Goal: Task Accomplishment & Management: Manage account settings

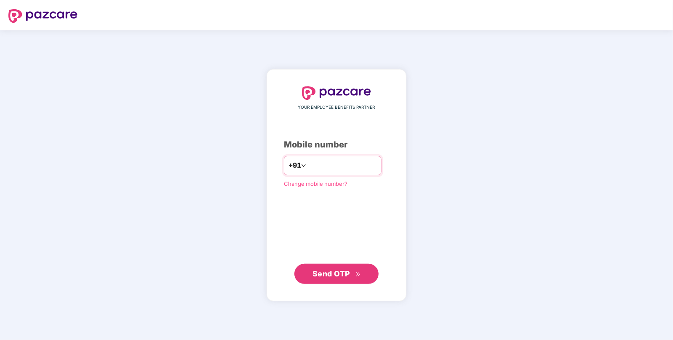
type input "**********"
click at [322, 280] on button "Send OTP" at bounding box center [336, 274] width 84 height 20
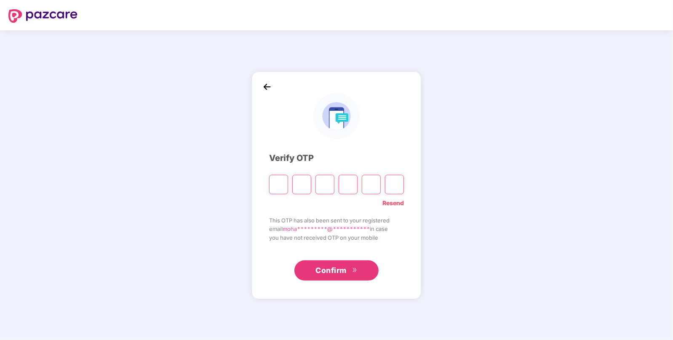
paste input "*"
type input "*"
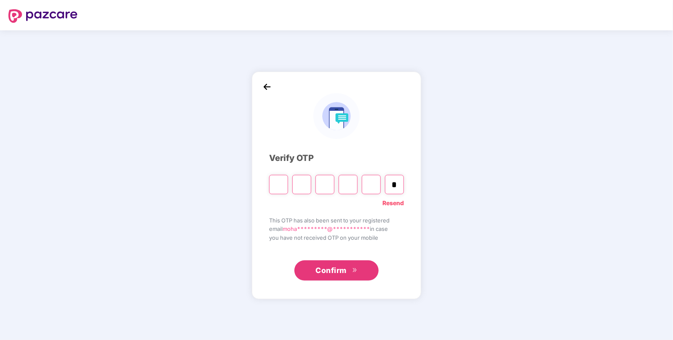
type input "*"
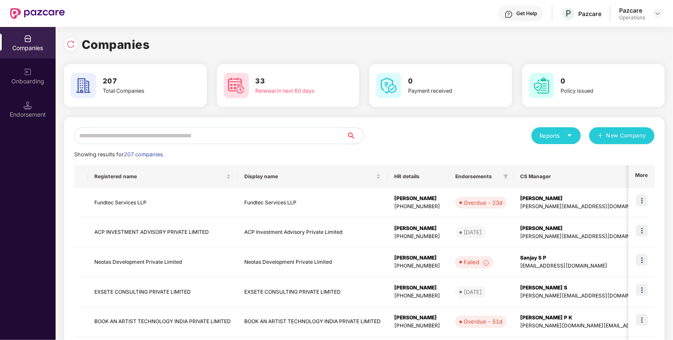
click at [275, 137] on input "text" at bounding box center [210, 135] width 272 height 17
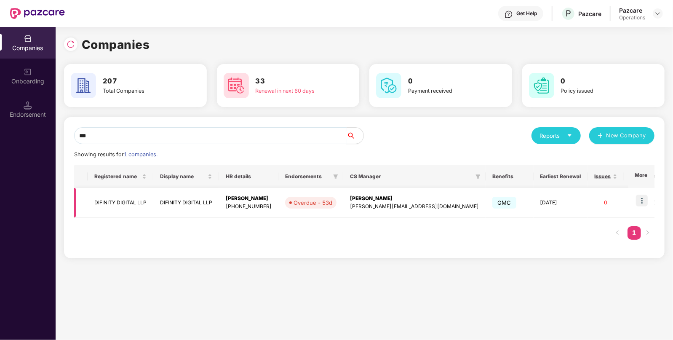
type input "***"
click at [640, 201] on img at bounding box center [642, 201] width 12 height 12
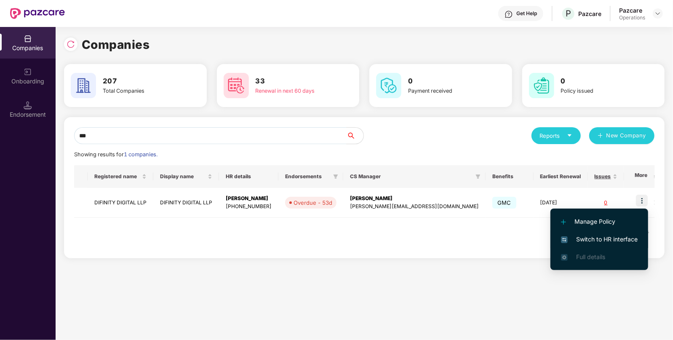
click at [611, 238] on span "Switch to HR interface" at bounding box center [599, 239] width 77 height 9
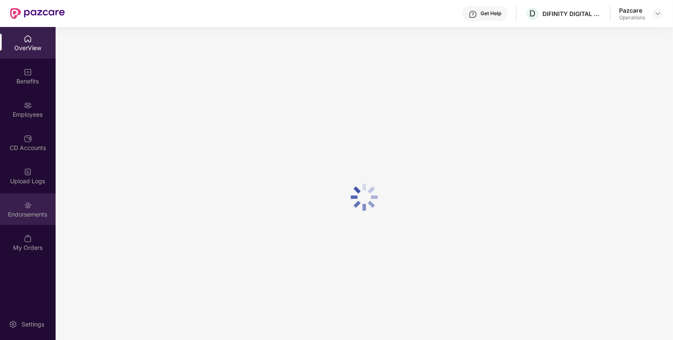
click at [32, 215] on div "Endorsements" at bounding box center [28, 214] width 56 height 8
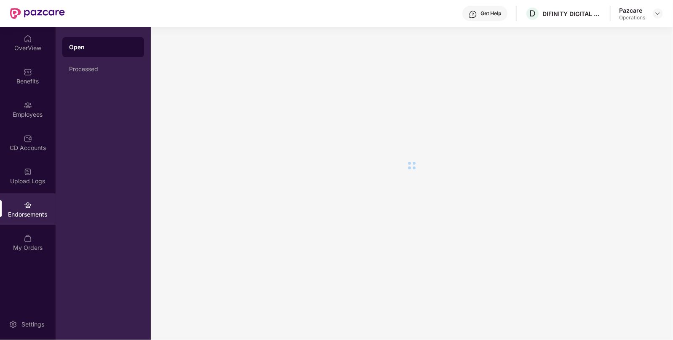
click at [32, 215] on div "Endorsements" at bounding box center [28, 214] width 56 height 8
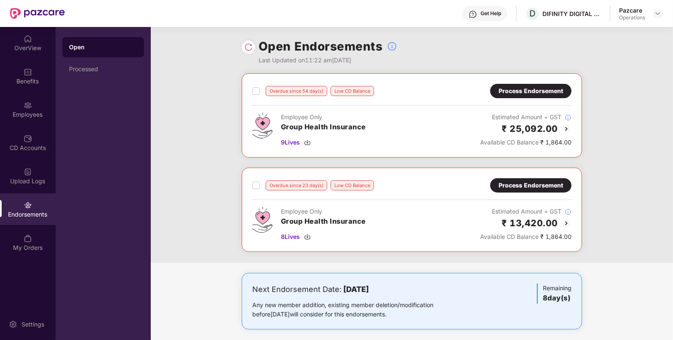
scroll to position [3, 0]
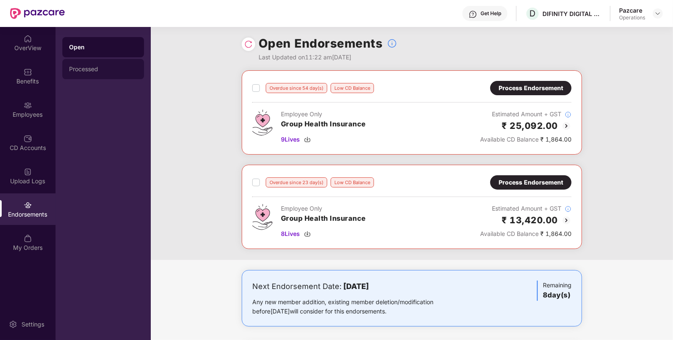
click at [78, 61] on div "Processed" at bounding box center [103, 69] width 82 height 20
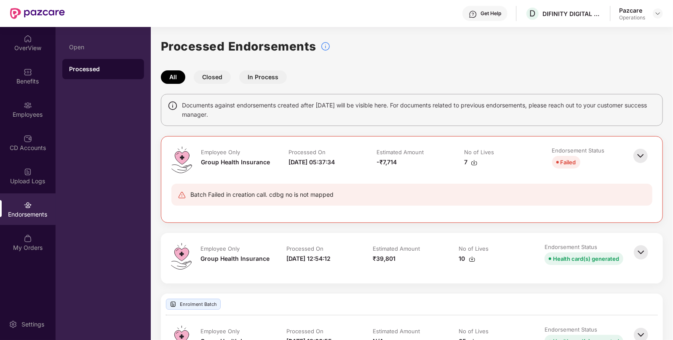
scroll to position [51, 0]
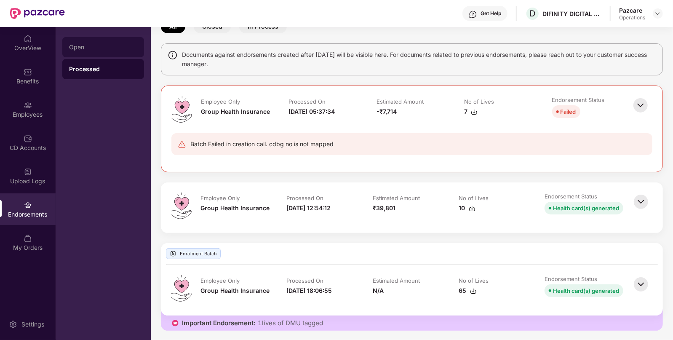
click at [115, 42] on div "Open" at bounding box center [103, 47] width 82 height 20
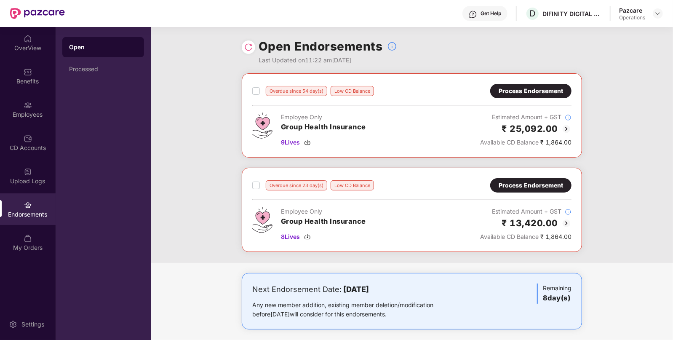
click at [499, 92] on div "Process Endorsement" at bounding box center [531, 90] width 64 height 9
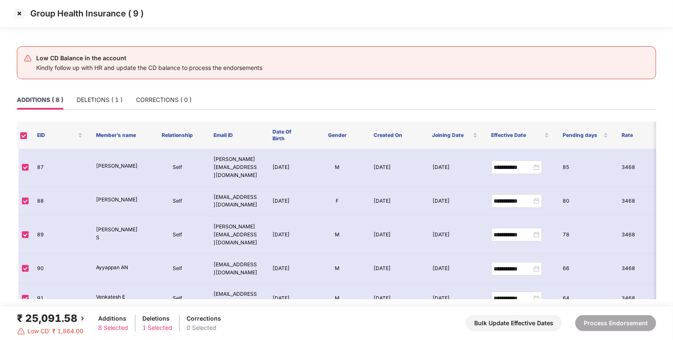
click at [20, 17] on img at bounding box center [19, 13] width 13 height 13
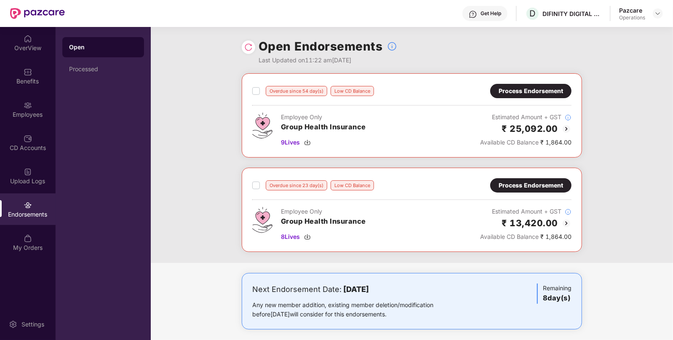
click at [537, 180] on div "Process Endorsement" at bounding box center [530, 185] width 81 height 14
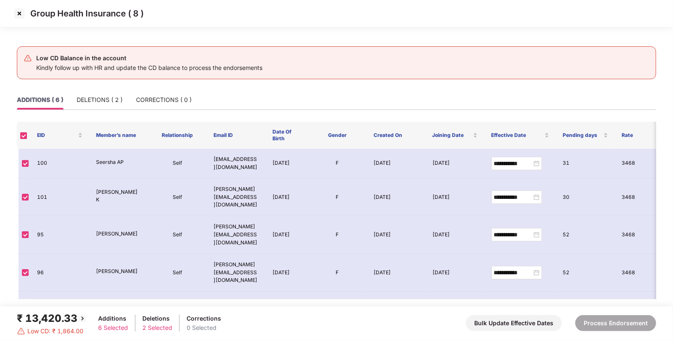
click at [20, 12] on img at bounding box center [19, 13] width 13 height 13
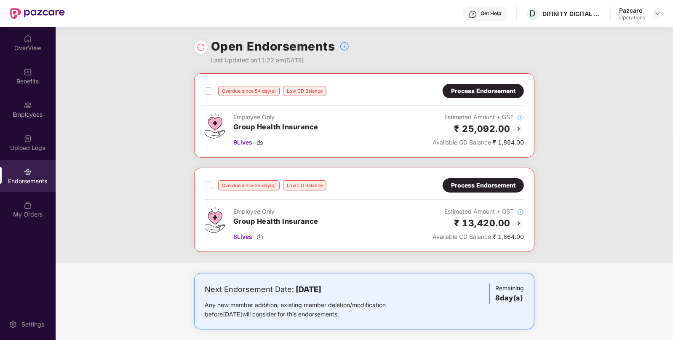
scroll to position [99, 0]
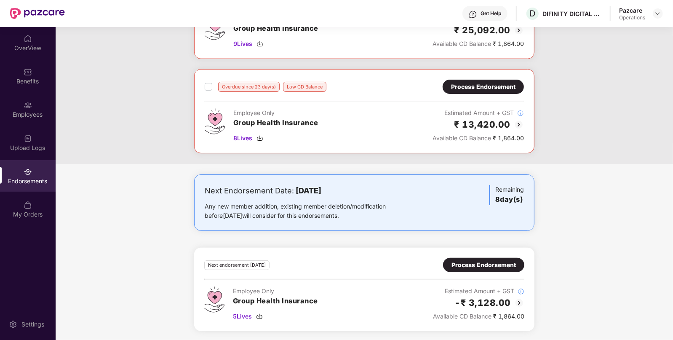
click at [494, 263] on div "Process Endorsement" at bounding box center [483, 264] width 64 height 9
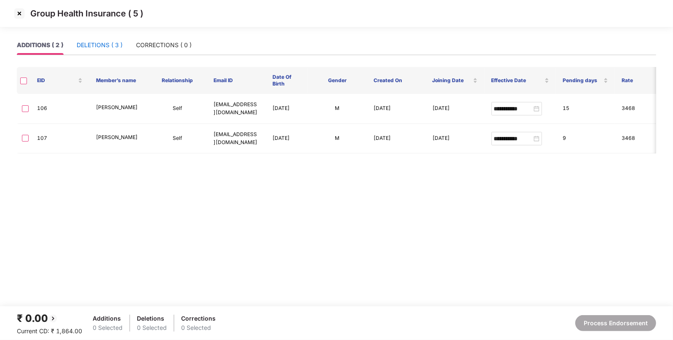
click at [101, 44] on div "DELETIONS ( 3 )" at bounding box center [100, 44] width 46 height 9
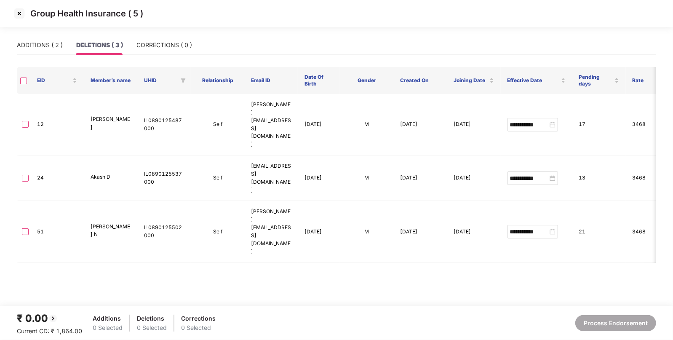
click at [20, 16] on img at bounding box center [19, 13] width 13 height 13
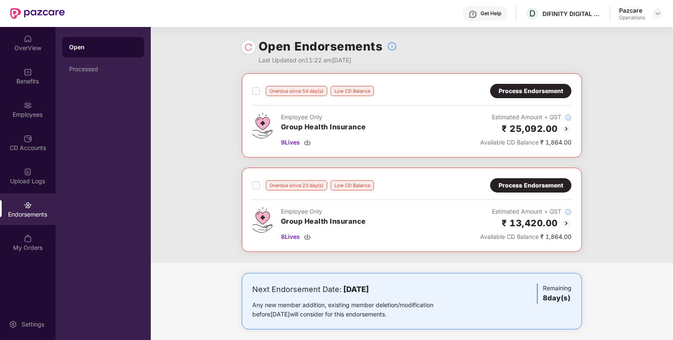
click at [537, 88] on div "Process Endorsement" at bounding box center [531, 90] width 64 height 9
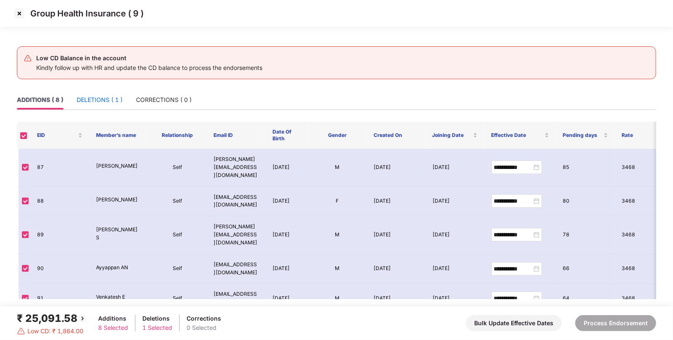
click at [112, 97] on div "DELETIONS ( 1 )" at bounding box center [100, 99] width 46 height 9
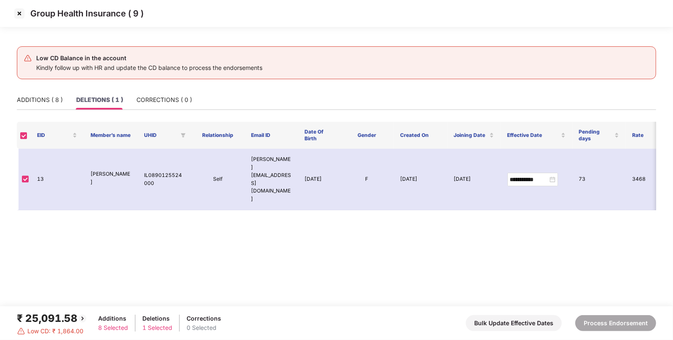
click at [18, 15] on img at bounding box center [19, 13] width 13 height 13
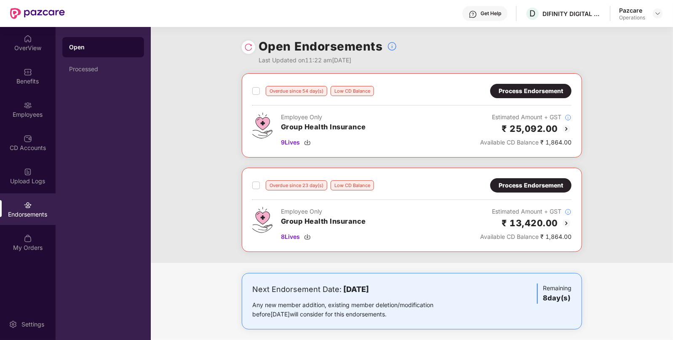
click at [541, 190] on div "Process Endorsement" at bounding box center [530, 185] width 81 height 14
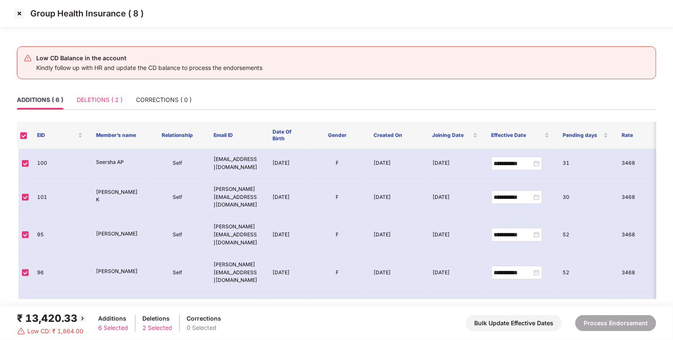
click at [113, 93] on div "DELETIONS ( 2 )" at bounding box center [100, 99] width 46 height 19
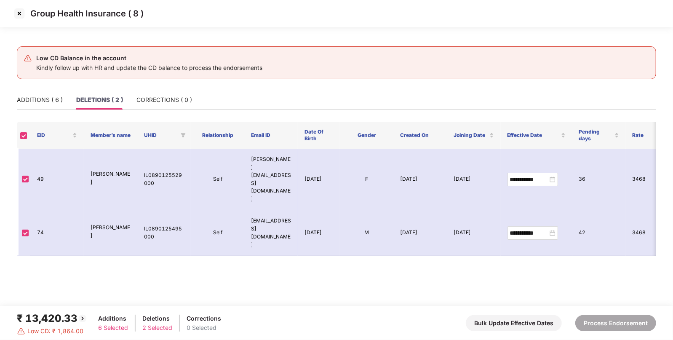
click at [21, 16] on img at bounding box center [19, 13] width 13 height 13
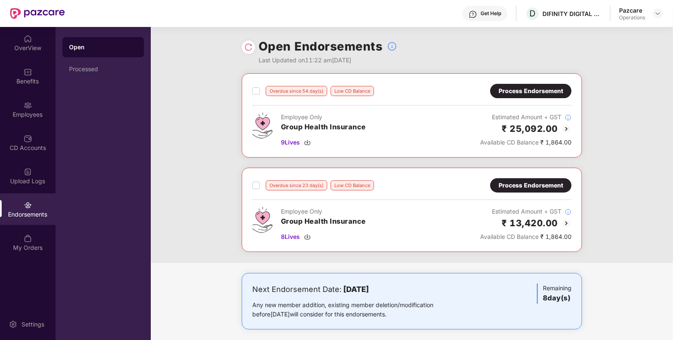
scroll to position [99, 0]
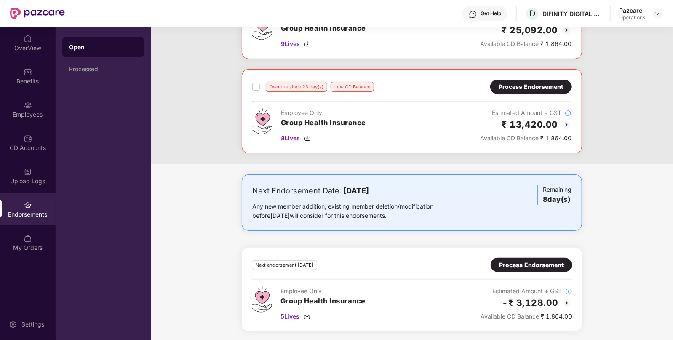
click at [545, 262] on div "Process Endorsement" at bounding box center [531, 264] width 64 height 9
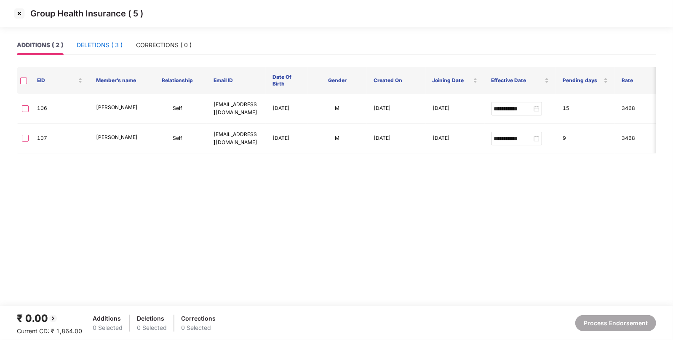
click at [114, 47] on div "DELETIONS ( 3 )" at bounding box center [100, 44] width 46 height 9
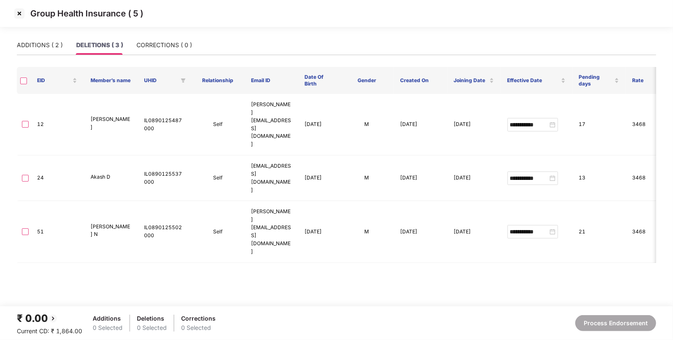
click at [21, 13] on img at bounding box center [19, 13] width 13 height 13
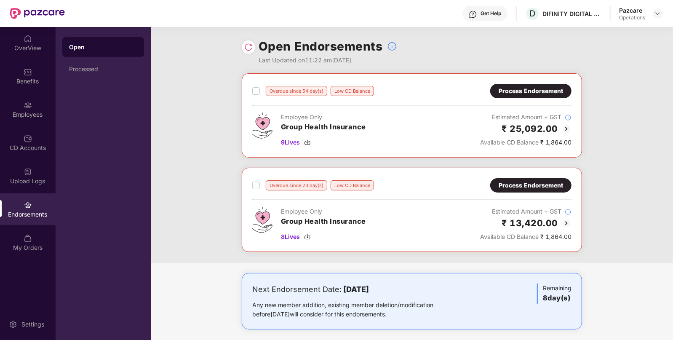
click at [561, 95] on div "Process Endorsement" at bounding box center [531, 90] width 64 height 9
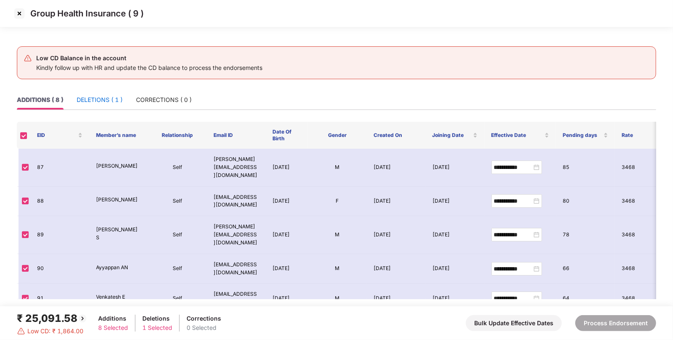
click at [112, 95] on div "DELETIONS ( 1 )" at bounding box center [100, 99] width 46 height 9
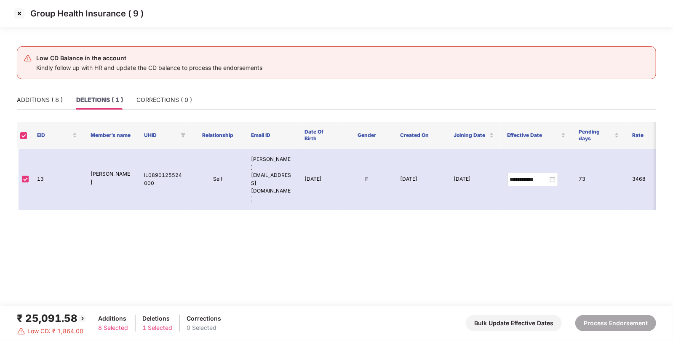
click at [19, 13] on img at bounding box center [19, 13] width 13 height 13
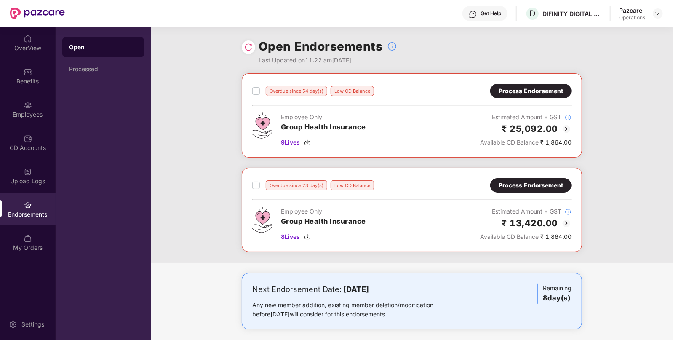
click at [531, 183] on div "Process Endorsement" at bounding box center [531, 185] width 64 height 9
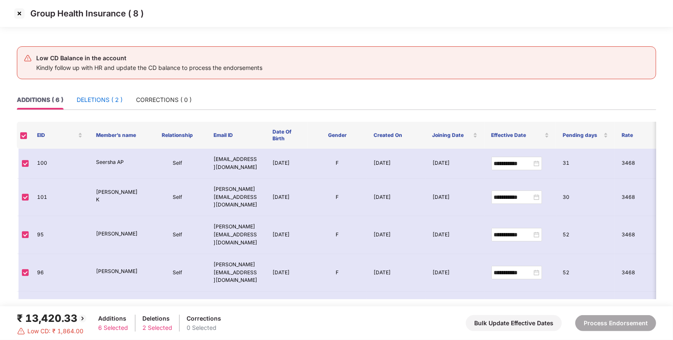
click at [103, 96] on div "DELETIONS ( 2 )" at bounding box center [100, 99] width 46 height 9
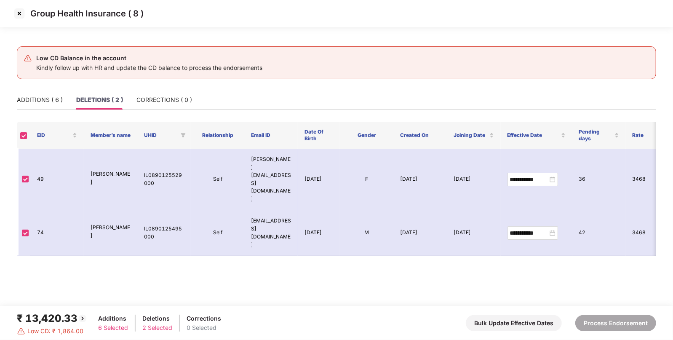
click at [19, 13] on img at bounding box center [19, 13] width 13 height 13
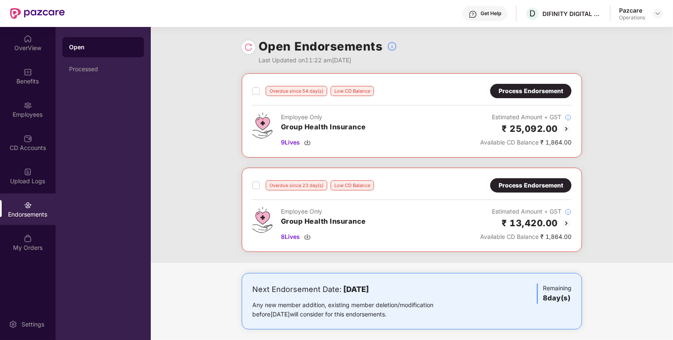
scroll to position [99, 0]
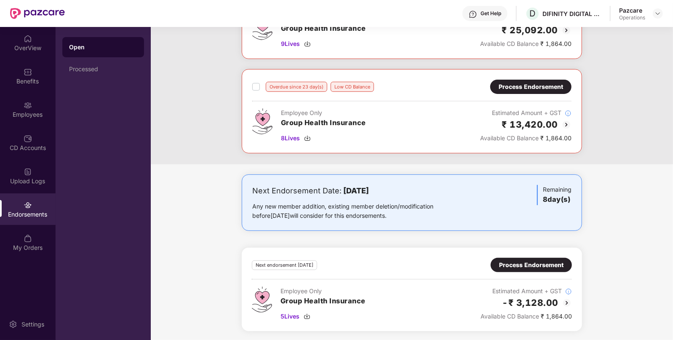
click at [546, 266] on div "Process Endorsement" at bounding box center [531, 264] width 64 height 9
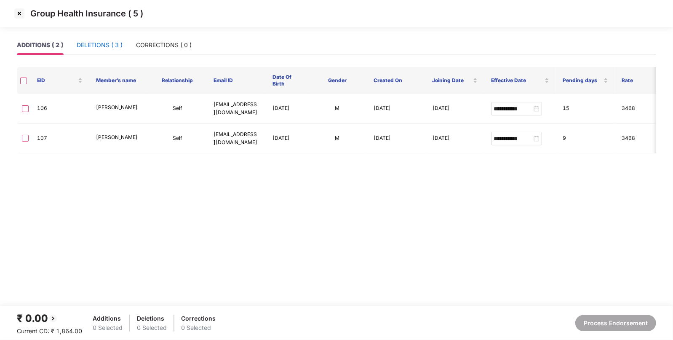
click at [104, 42] on div "DELETIONS ( 3 )" at bounding box center [100, 44] width 46 height 9
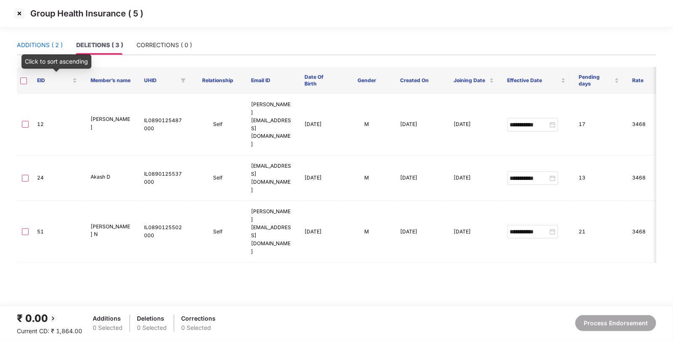
click at [40, 45] on div "ADDITIONS ( 2 )" at bounding box center [40, 44] width 46 height 9
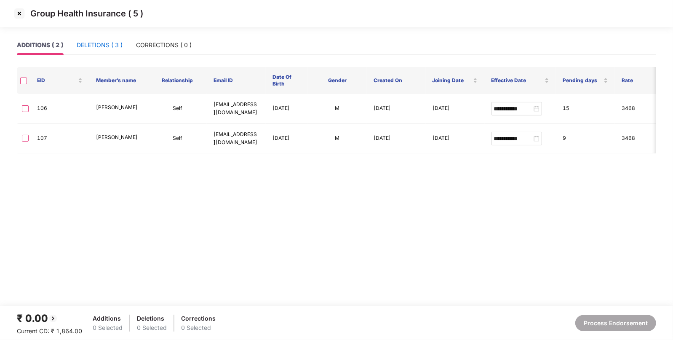
click at [104, 46] on div "DELETIONS ( 3 )" at bounding box center [100, 44] width 46 height 9
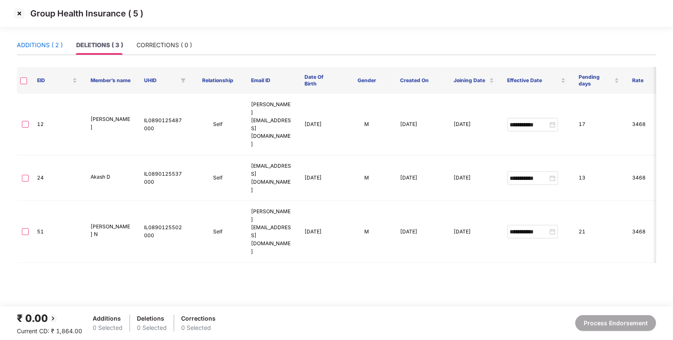
click at [48, 45] on div "ADDITIONS ( 2 )" at bounding box center [40, 44] width 46 height 9
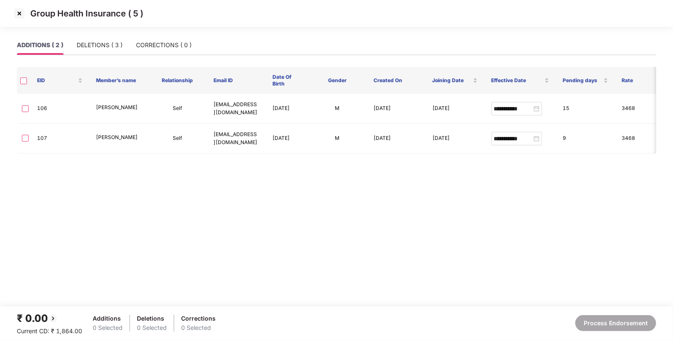
click at [21, 14] on img at bounding box center [19, 13] width 13 height 13
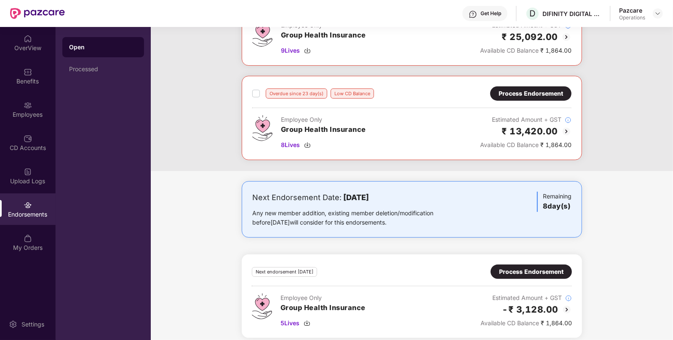
scroll to position [99, 0]
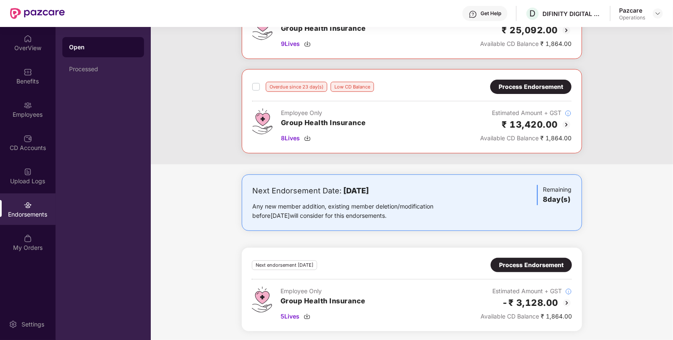
click at [531, 260] on div "Process Endorsement" at bounding box center [531, 264] width 64 height 9
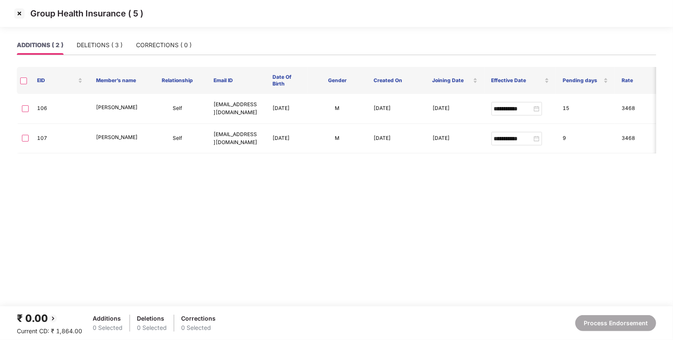
click at [19, 16] on img at bounding box center [19, 13] width 13 height 13
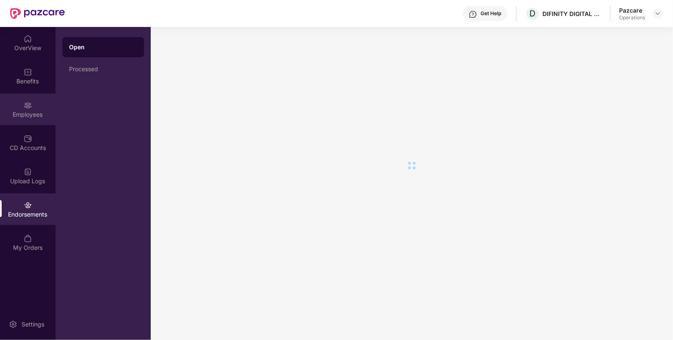
click at [34, 119] on div "Employees" at bounding box center [28, 109] width 56 height 32
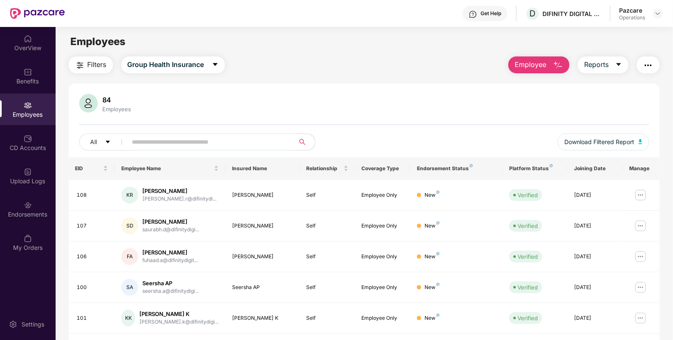
click at [173, 144] on input "text" at bounding box center [207, 142] width 151 height 13
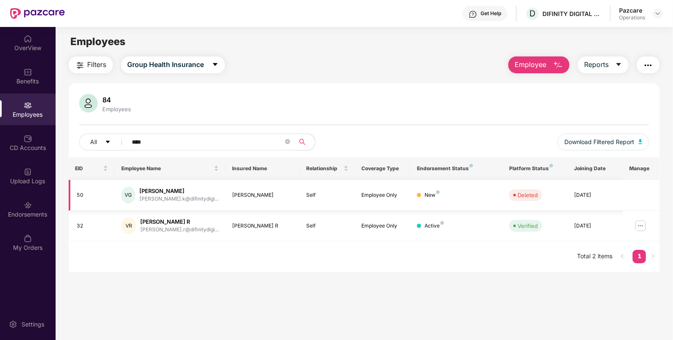
type input "****"
click at [32, 219] on div "Endorsements" at bounding box center [28, 209] width 56 height 32
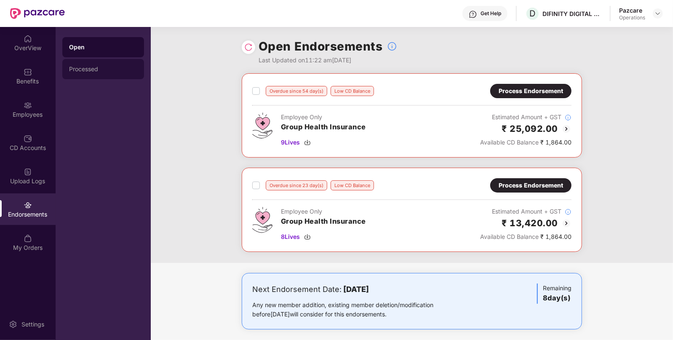
click at [93, 72] on div "Processed" at bounding box center [103, 69] width 82 height 20
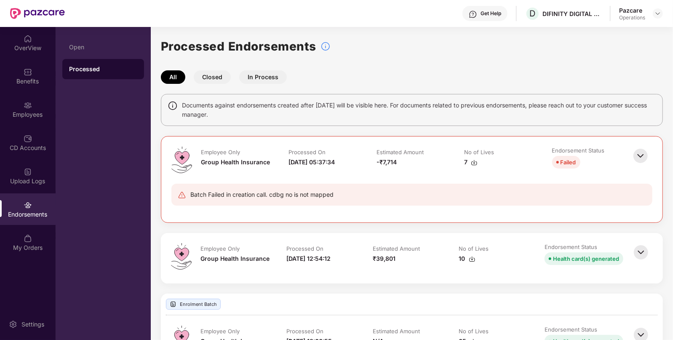
scroll to position [51, 0]
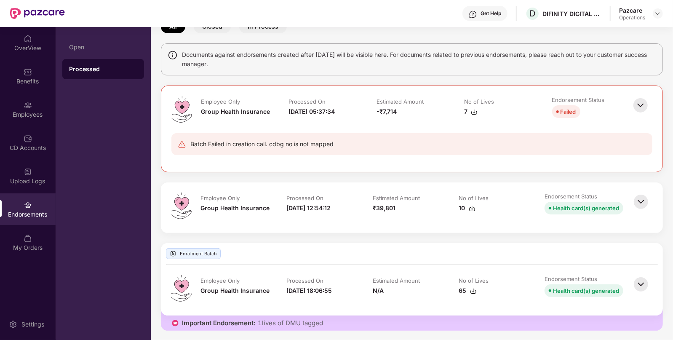
click at [472, 210] on img at bounding box center [472, 208] width 7 height 7
click at [38, 109] on div "Employees" at bounding box center [28, 109] width 56 height 32
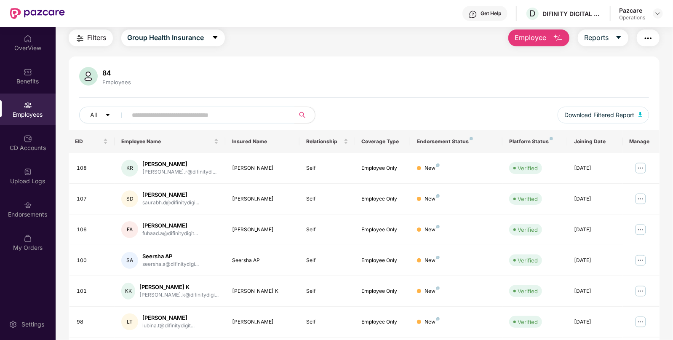
scroll to position [51, 0]
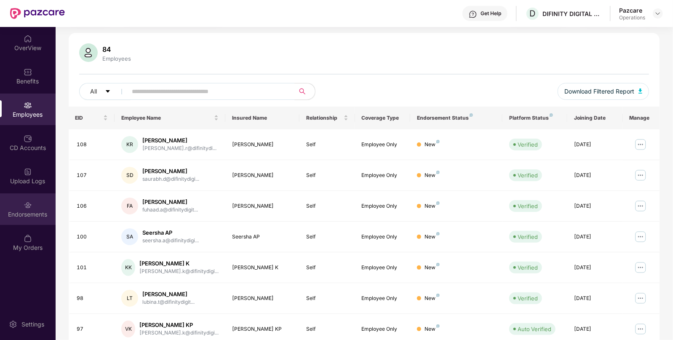
click at [34, 216] on div "Endorsements" at bounding box center [28, 214] width 56 height 8
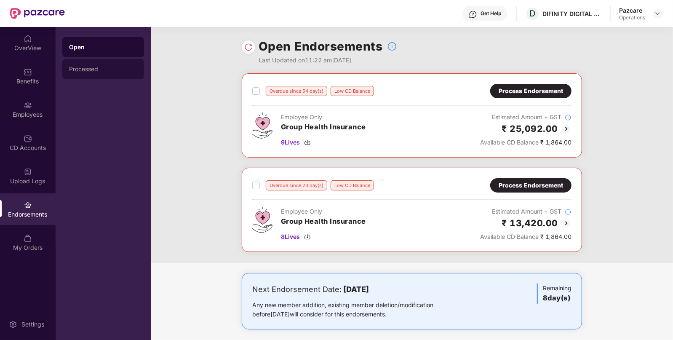
click at [105, 64] on div "Processed" at bounding box center [103, 69] width 82 height 20
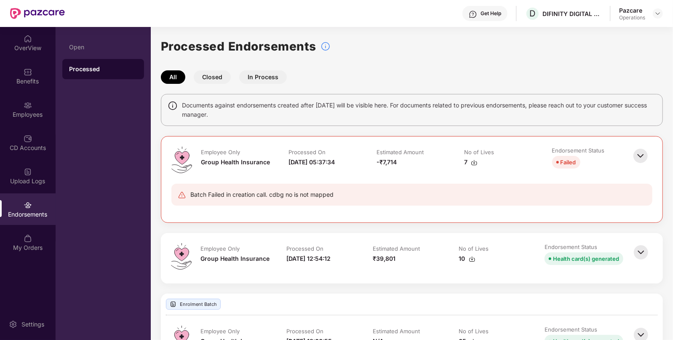
scroll to position [51, 0]
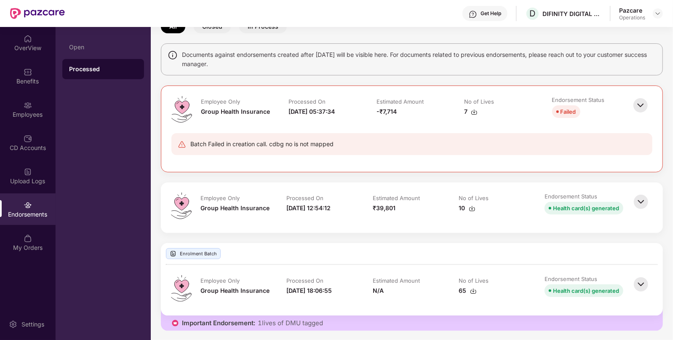
click at [640, 105] on img at bounding box center [640, 105] width 19 height 19
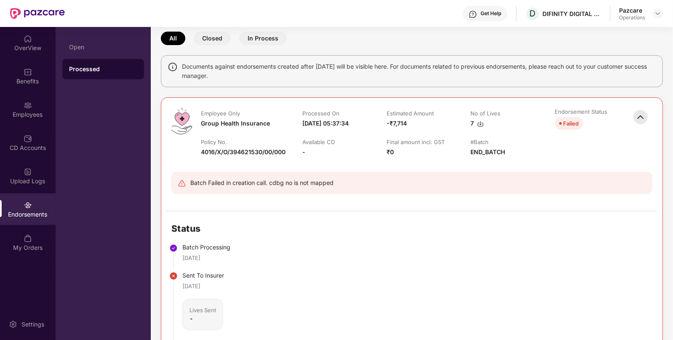
scroll to position [32, 0]
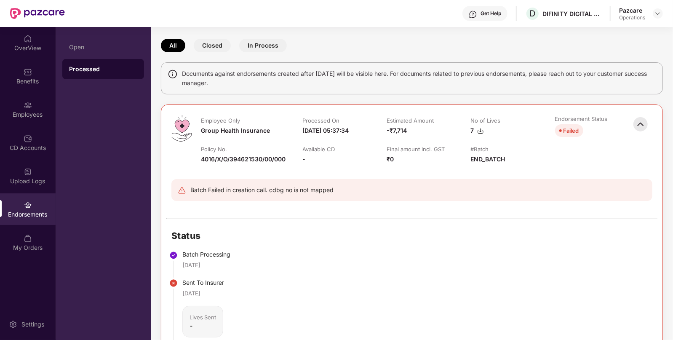
click at [480, 130] on img at bounding box center [480, 131] width 7 height 7
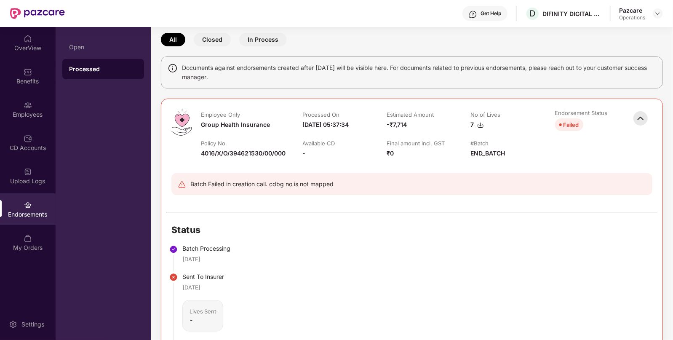
scroll to position [38, 0]
